Goal: Use online tool/utility: Use online tool/utility

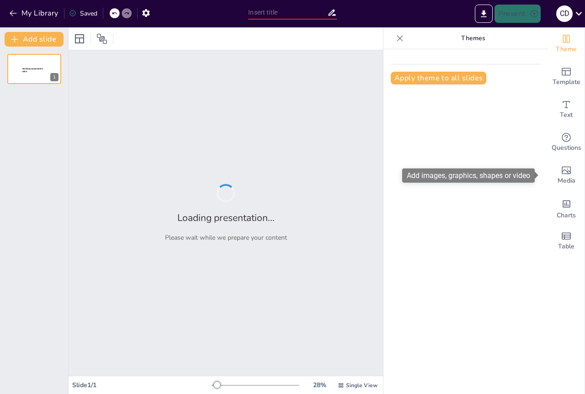
type input "Técnicas Verdes para la Extracción y Protección de Compuestos Bioactivos"
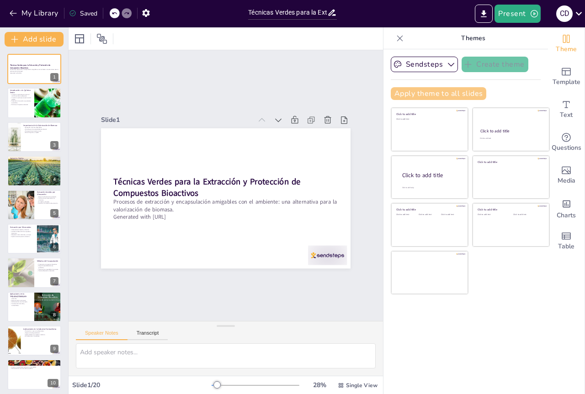
click at [454, 96] on button "Apply theme to all slides" at bounding box center [439, 93] width 96 height 13
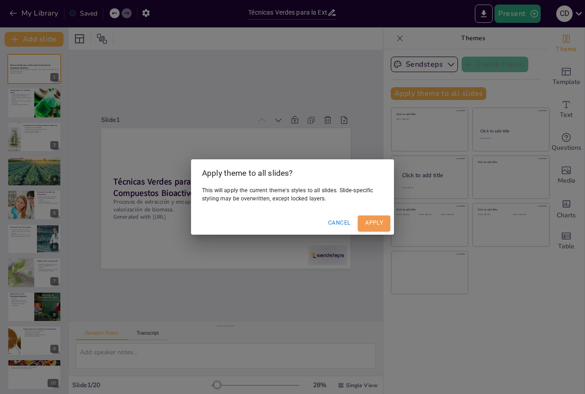
click at [371, 223] on button "Apply" at bounding box center [374, 223] width 32 height 15
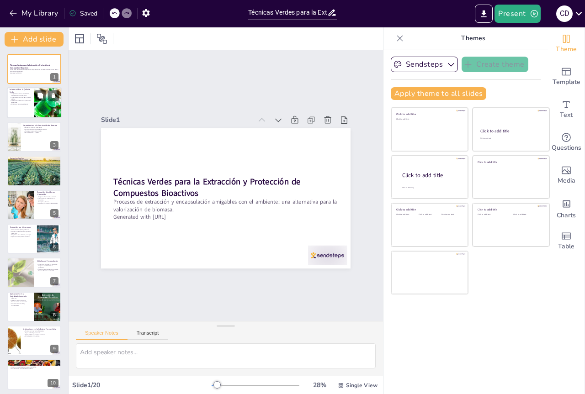
click at [40, 107] on div at bounding box center [48, 103] width 62 height 31
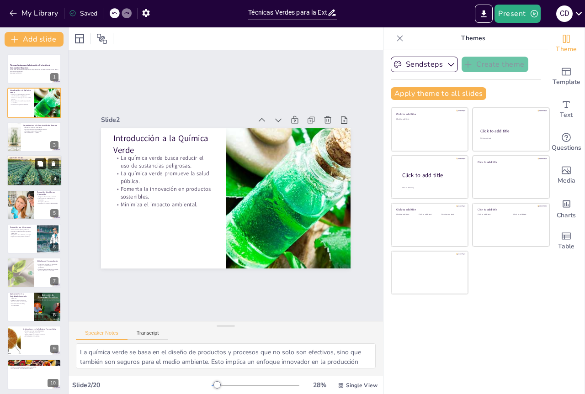
click at [44, 169] on button at bounding box center [40, 164] width 11 height 11
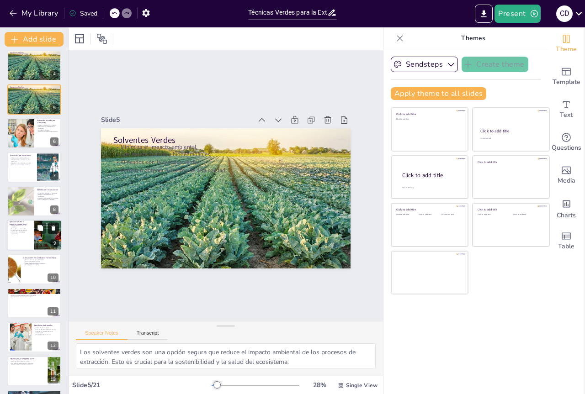
scroll to position [137, 0]
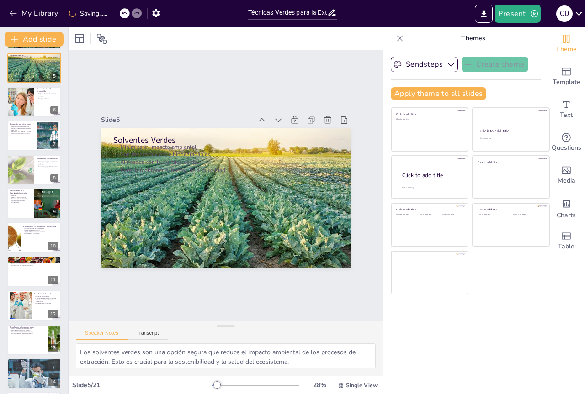
click at [23, 170] on div at bounding box center [21, 170] width 52 height 30
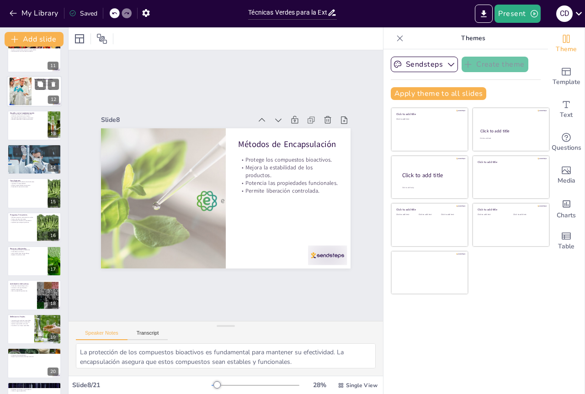
scroll to position [361, 0]
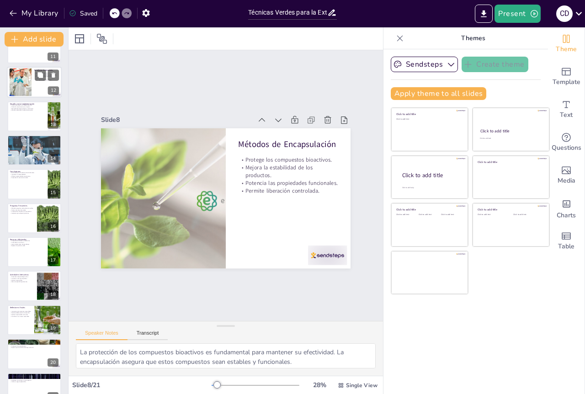
click at [51, 184] on div at bounding box center [54, 184] width 40 height 30
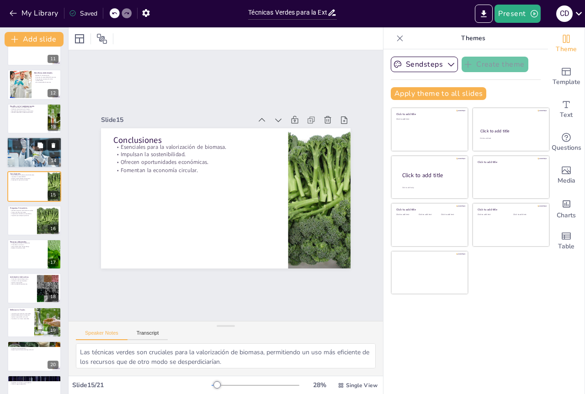
scroll to position [377, 0]
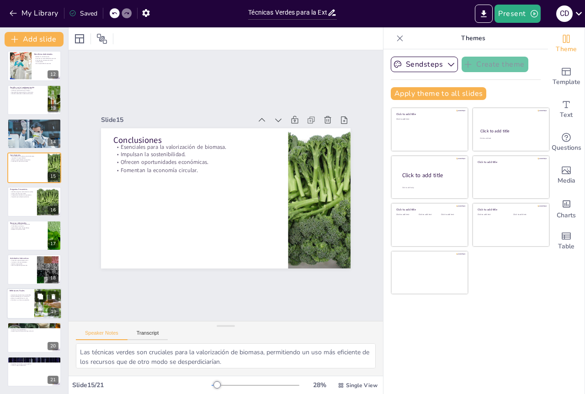
click at [43, 300] on icon at bounding box center [40, 296] width 6 height 6
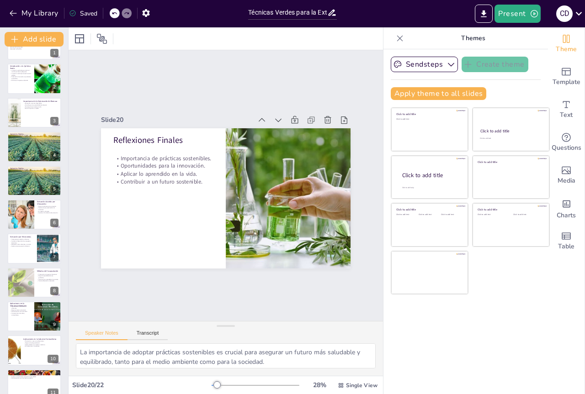
scroll to position [0, 0]
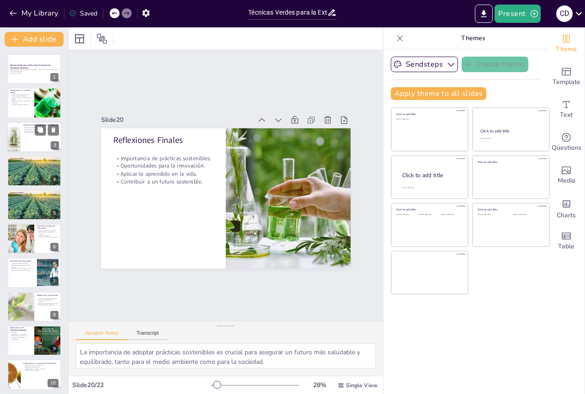
click at [15, 142] on div at bounding box center [13, 137] width 58 height 31
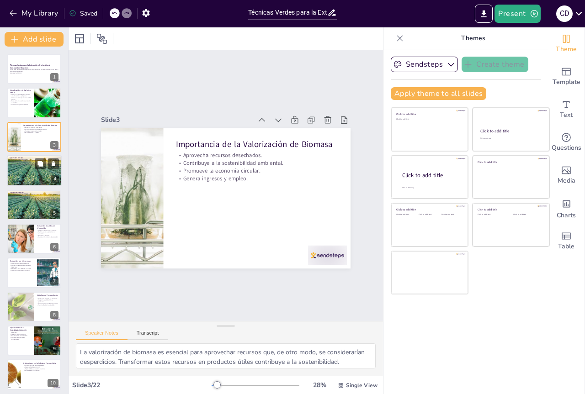
click at [29, 179] on div at bounding box center [34, 170] width 55 height 31
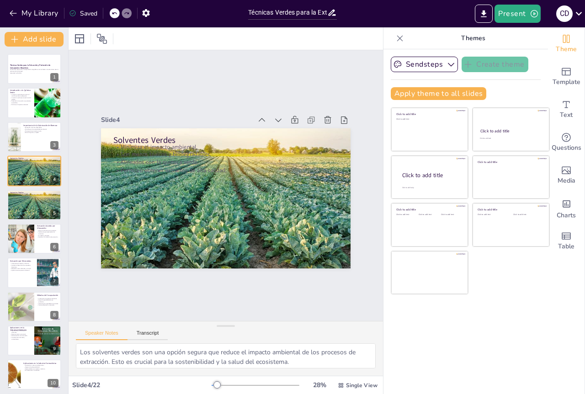
scroll to position [91, 0]
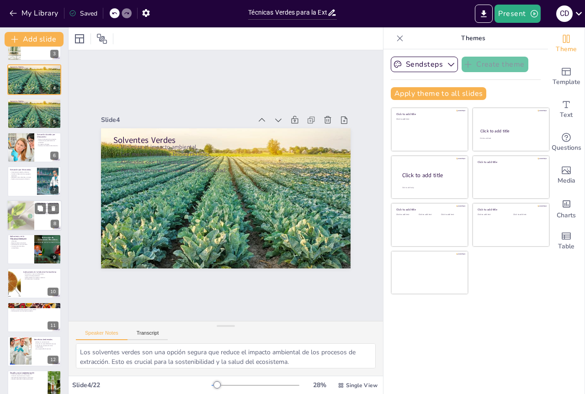
click at [24, 219] on div at bounding box center [20, 215] width 53 height 31
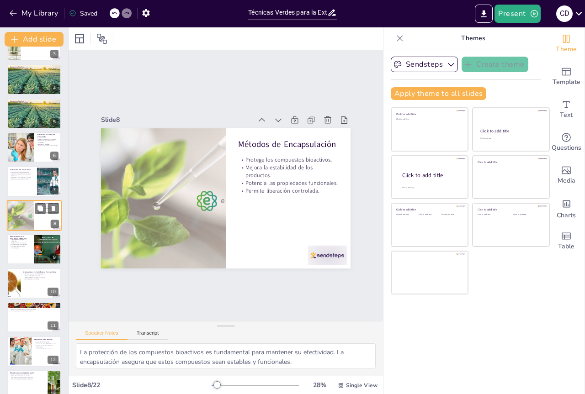
scroll to position [86, 0]
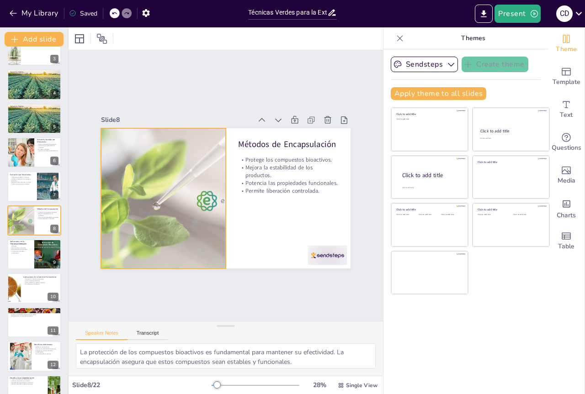
click at [199, 203] on div at bounding box center [163, 179] width 272 height 208
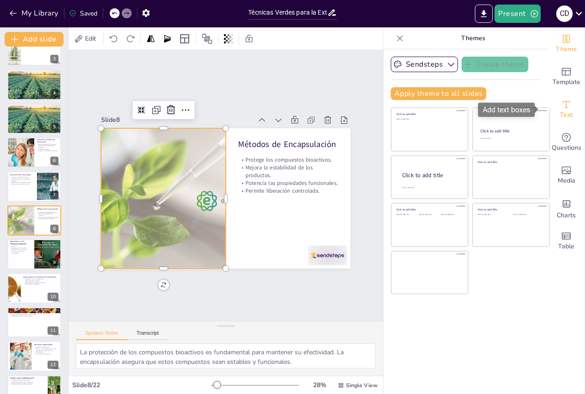
click at [561, 111] on span "Text" at bounding box center [566, 115] width 13 height 10
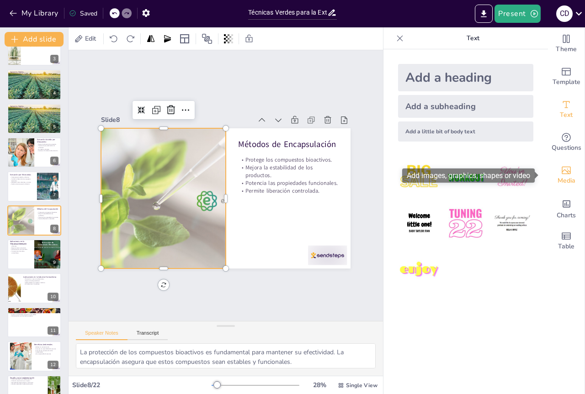
click at [563, 174] on icon "Add images, graphics, shapes or video" at bounding box center [566, 171] width 9 height 8
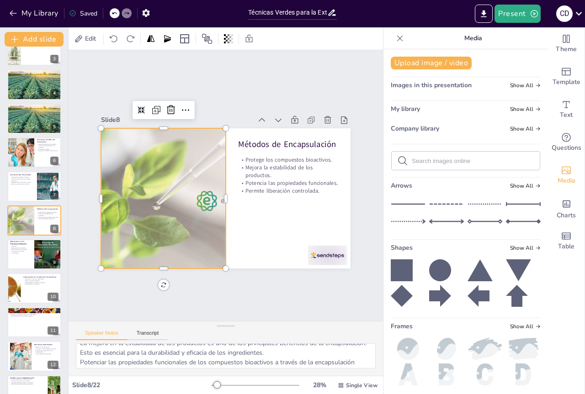
scroll to position [60, 0]
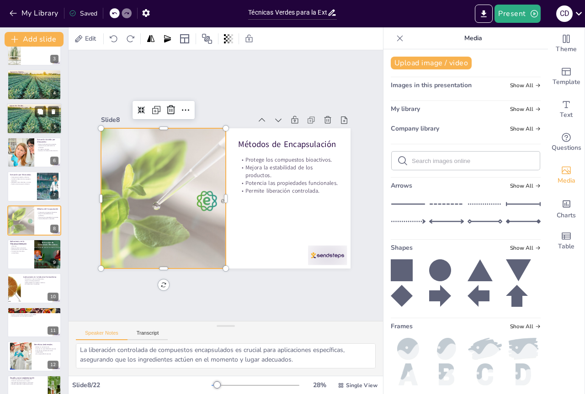
click at [30, 109] on p "Son menos tóxicos y biodegradables." at bounding box center [34, 109] width 49 height 2
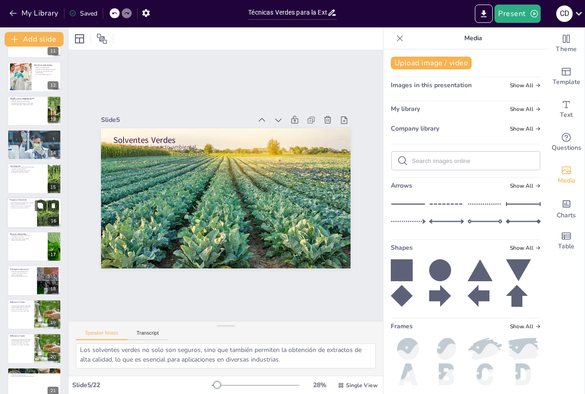
scroll to position [411, 0]
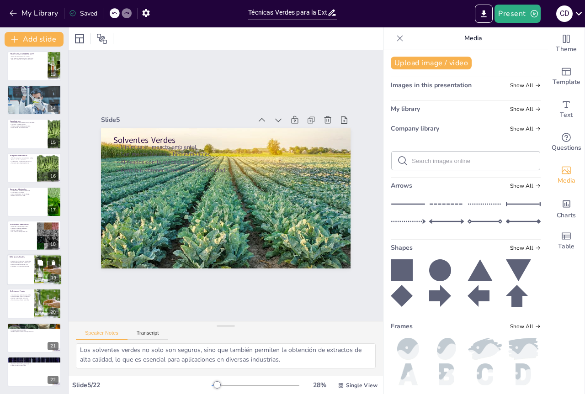
click at [40, 272] on div at bounding box center [47, 270] width 49 height 31
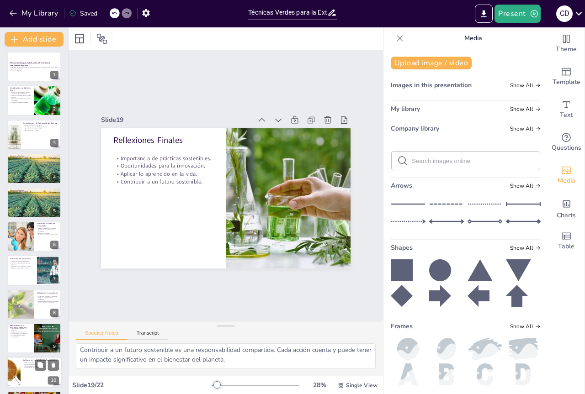
scroll to position [0, 0]
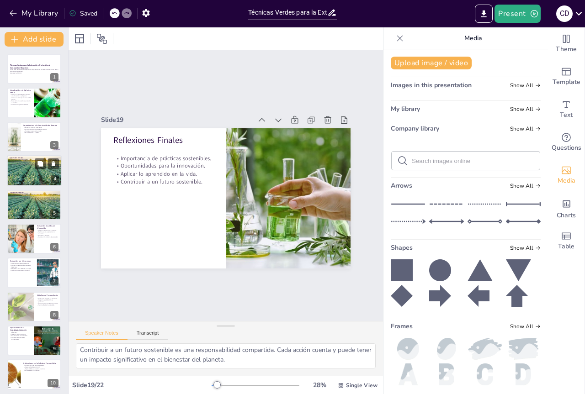
click at [25, 170] on div at bounding box center [34, 170] width 55 height 31
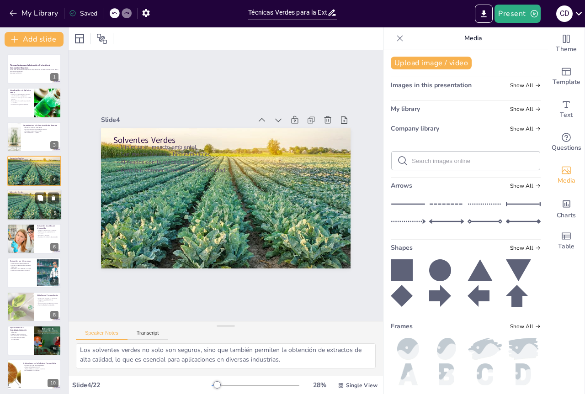
click at [31, 206] on div at bounding box center [34, 205] width 55 height 31
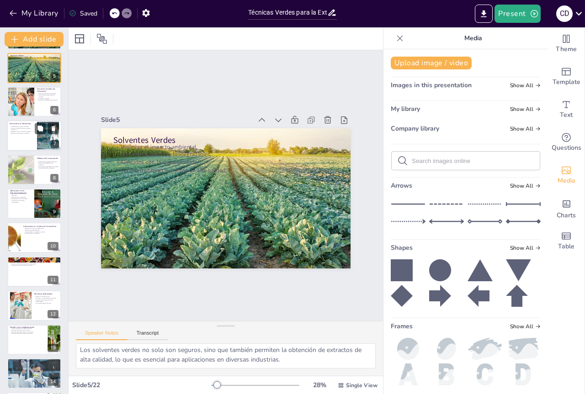
click at [34, 138] on div at bounding box center [34, 136] width 55 height 31
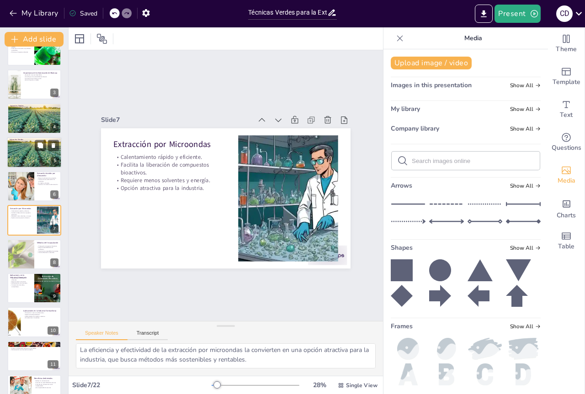
click at [32, 160] on div at bounding box center [34, 152] width 55 height 31
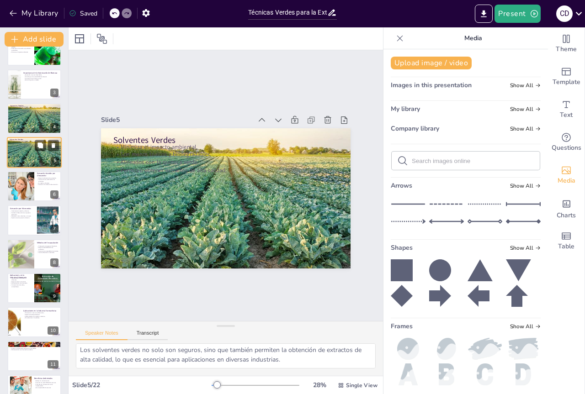
scroll to position [0, 0]
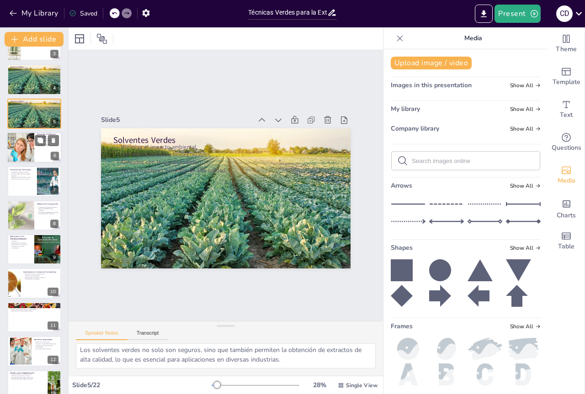
click at [32, 160] on div at bounding box center [20, 147] width 47 height 31
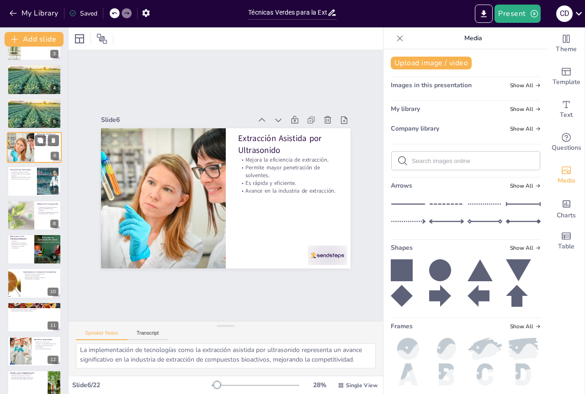
scroll to position [19, 0]
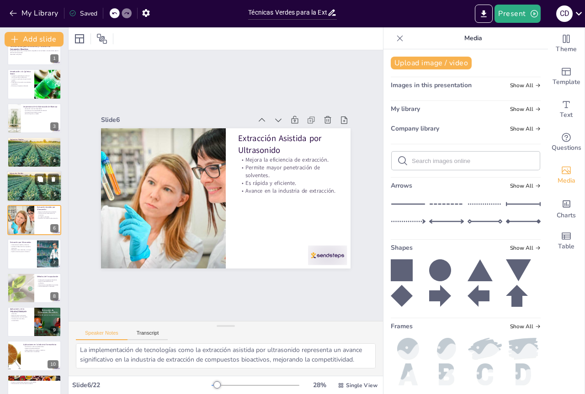
click at [39, 188] on div at bounding box center [34, 186] width 55 height 31
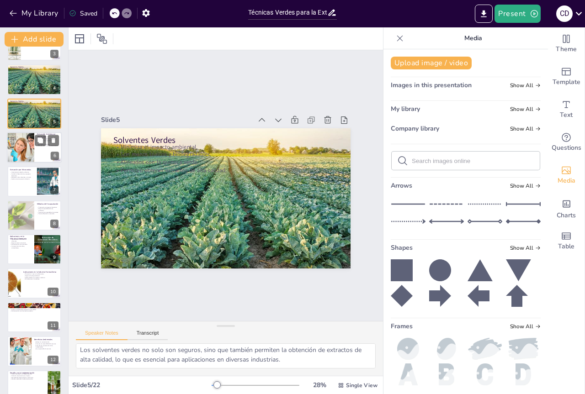
click at [39, 190] on div at bounding box center [48, 181] width 46 height 27
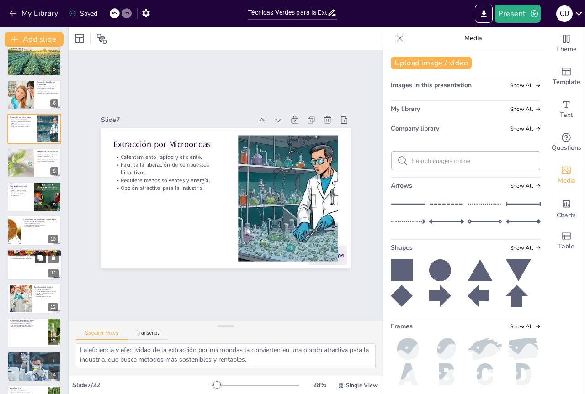
scroll to position [190, 0]
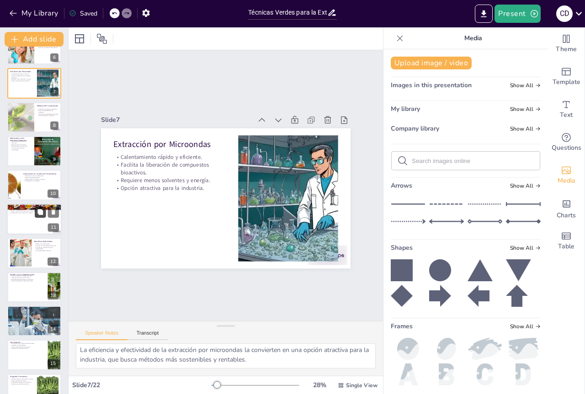
click at [42, 209] on icon at bounding box center [40, 212] width 6 height 6
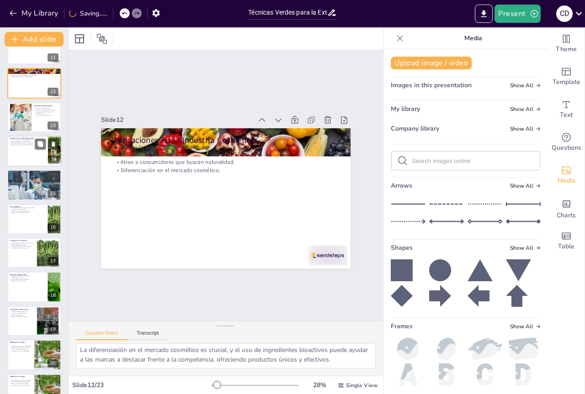
click at [40, 208] on button at bounding box center [40, 212] width 11 height 11
type textarea "Las técnicas verdes son cruciales para la valorización de biomasa, permitiendo …"
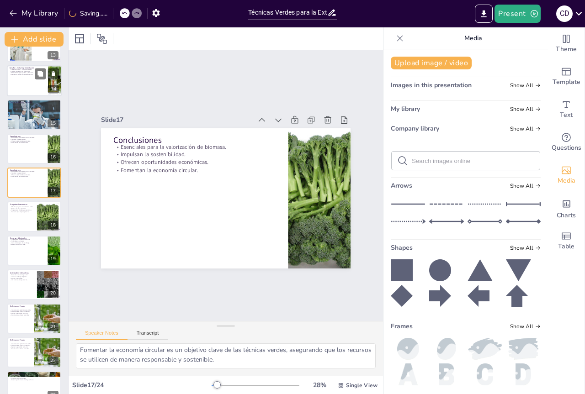
scroll to position [479, 0]
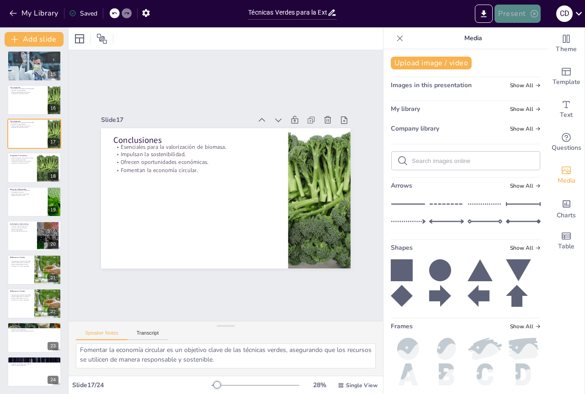
click at [519, 12] on button "Present" at bounding box center [518, 14] width 46 height 18
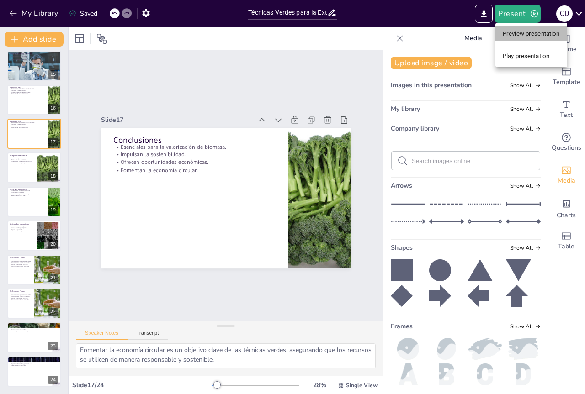
click at [528, 35] on li "Preview presentation" at bounding box center [531, 34] width 72 height 15
